Goal: Transaction & Acquisition: Purchase product/service

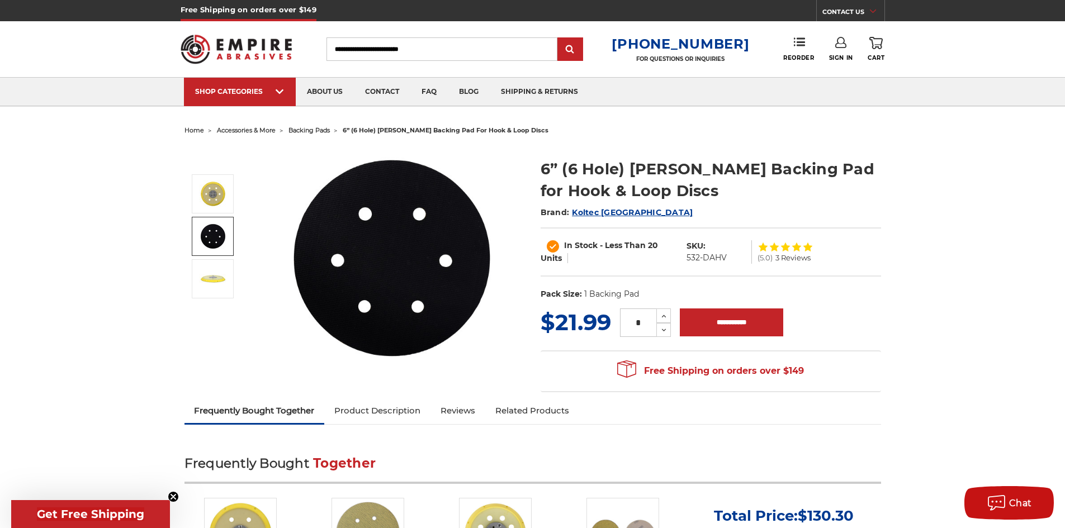
click at [213, 236] on img at bounding box center [213, 236] width 28 height 28
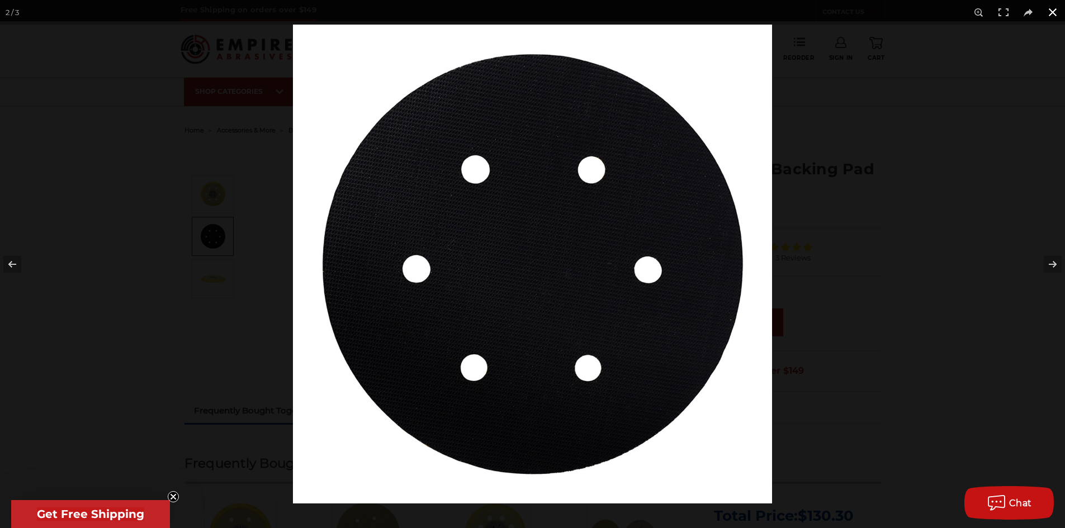
click at [1054, 11] on button at bounding box center [1052, 12] width 25 height 25
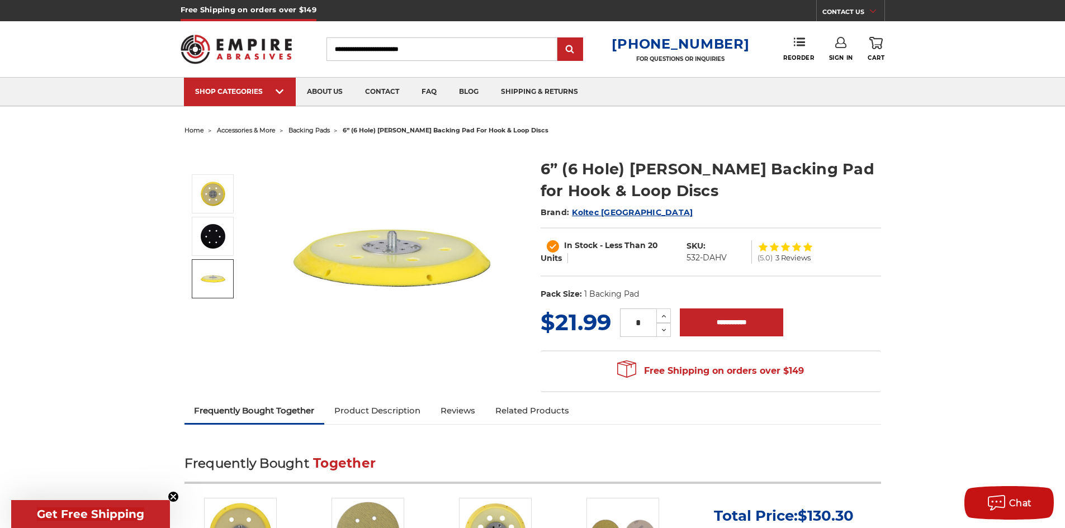
click at [220, 277] on img at bounding box center [213, 279] width 28 height 28
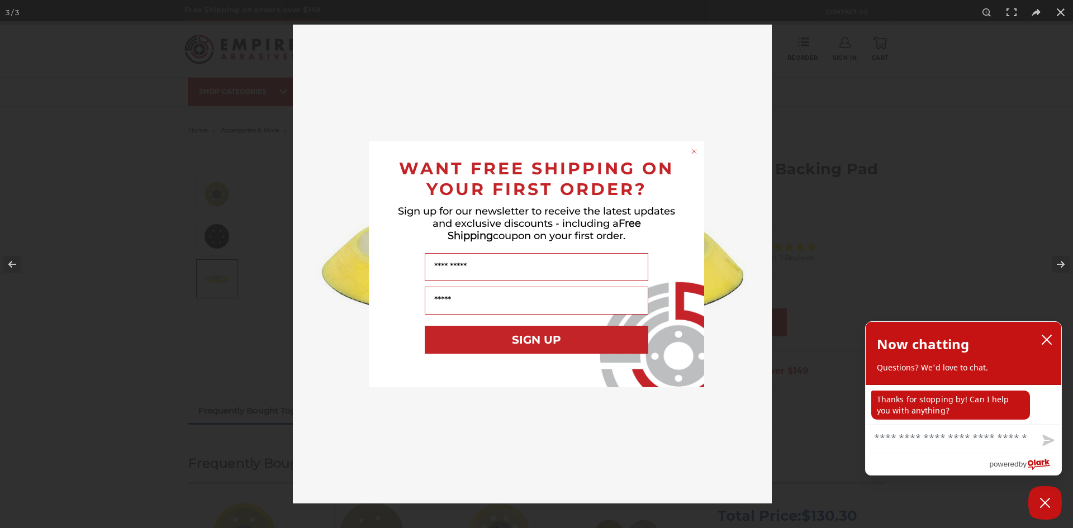
click at [695, 154] on circle "Close dialog" at bounding box center [694, 151] width 11 height 11
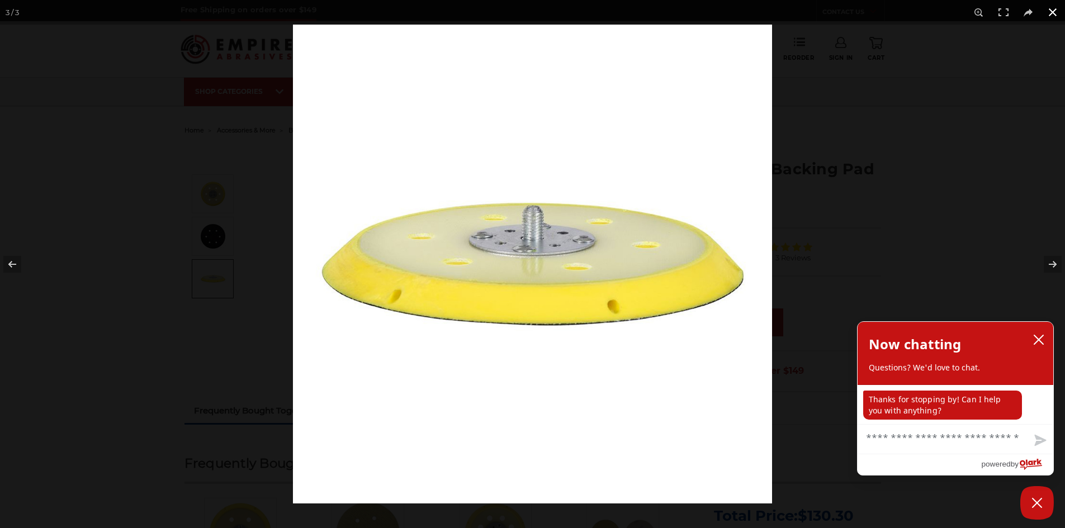
click at [1049, 16] on button at bounding box center [1052, 12] width 25 height 25
